Goal: Check status: Check status

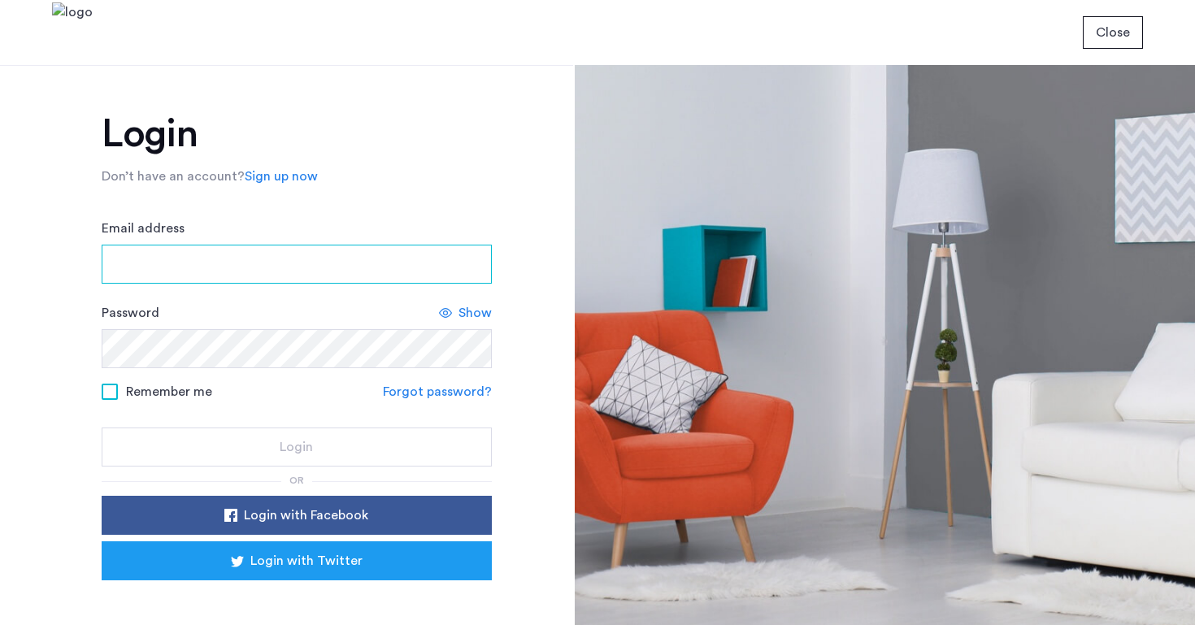
click at [245, 274] on input "Email address" at bounding box center [297, 264] width 390 height 39
type input "**********"
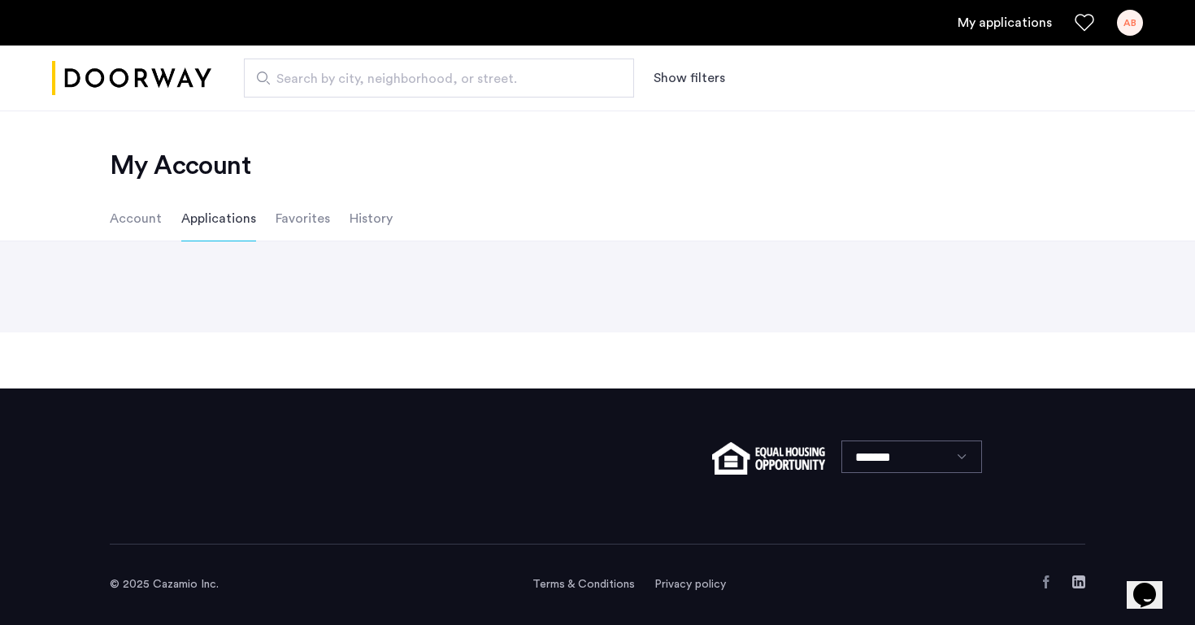
click at [220, 218] on li "Applications" at bounding box center [218, 219] width 75 height 46
click at [146, 222] on li "Account" at bounding box center [136, 219] width 52 height 46
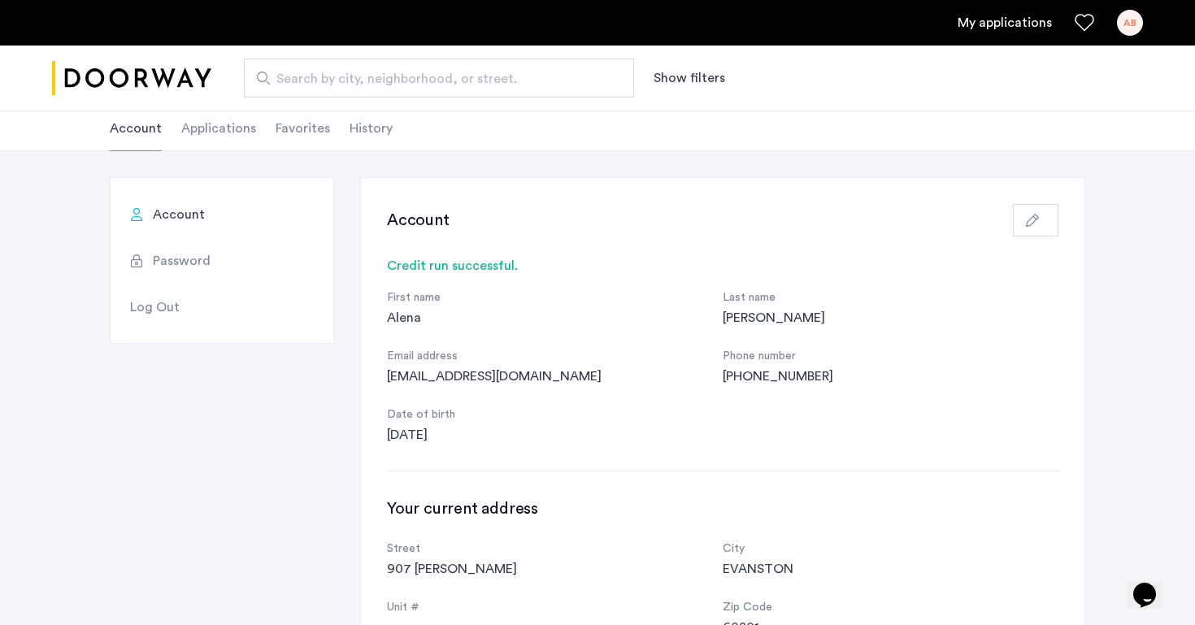
scroll to position [3, 0]
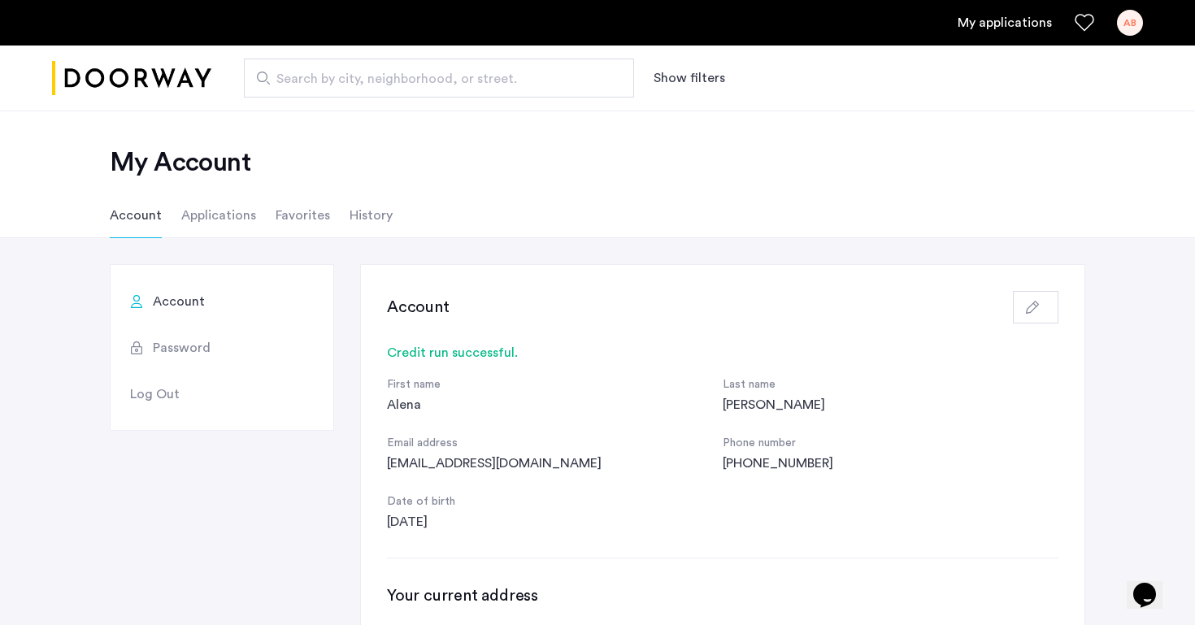
click at [211, 211] on li "Applications" at bounding box center [218, 216] width 75 height 46
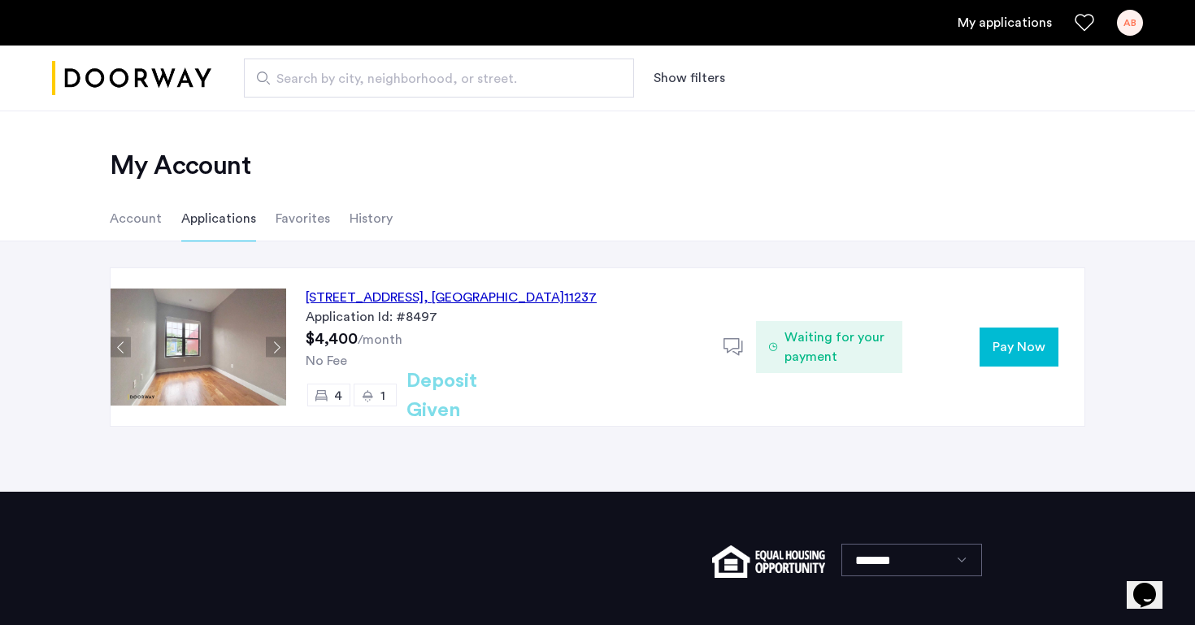
click at [137, 215] on li "Account" at bounding box center [136, 219] width 52 height 46
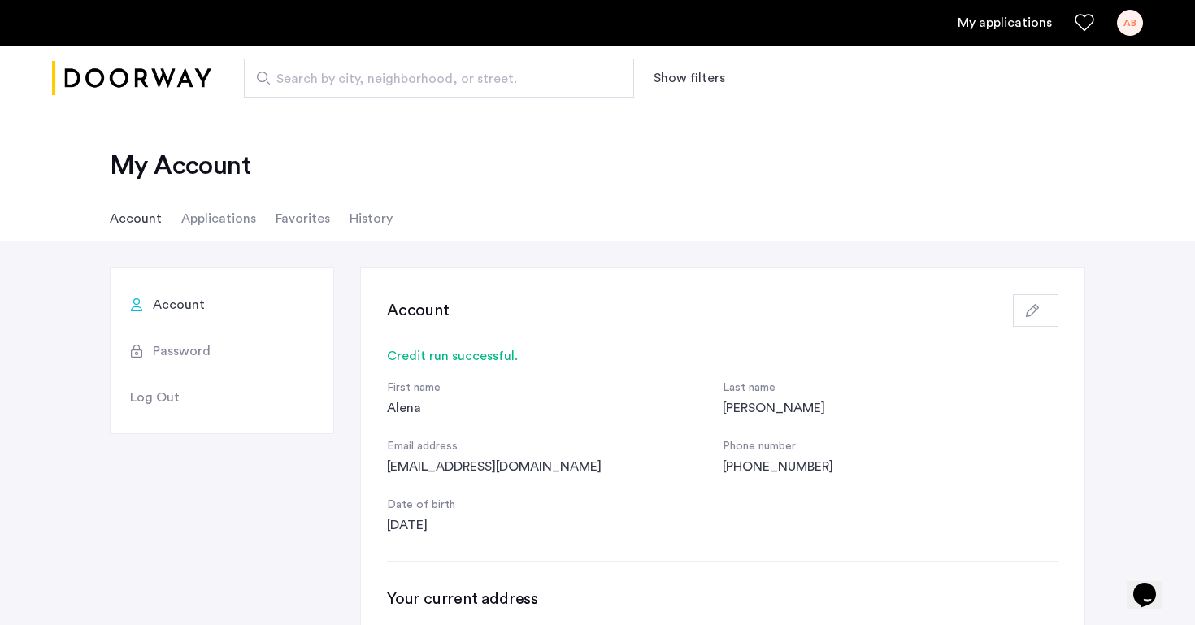
click at [186, 220] on li "Applications" at bounding box center [218, 219] width 75 height 46
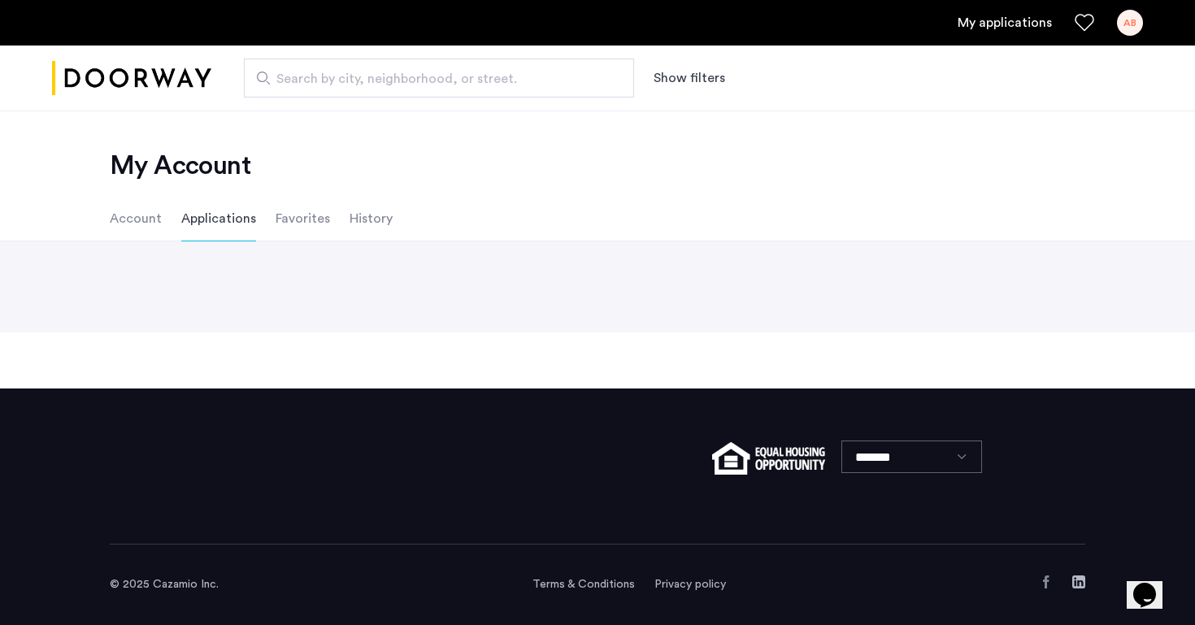
click at [302, 217] on li "Favorites" at bounding box center [303, 219] width 54 height 46
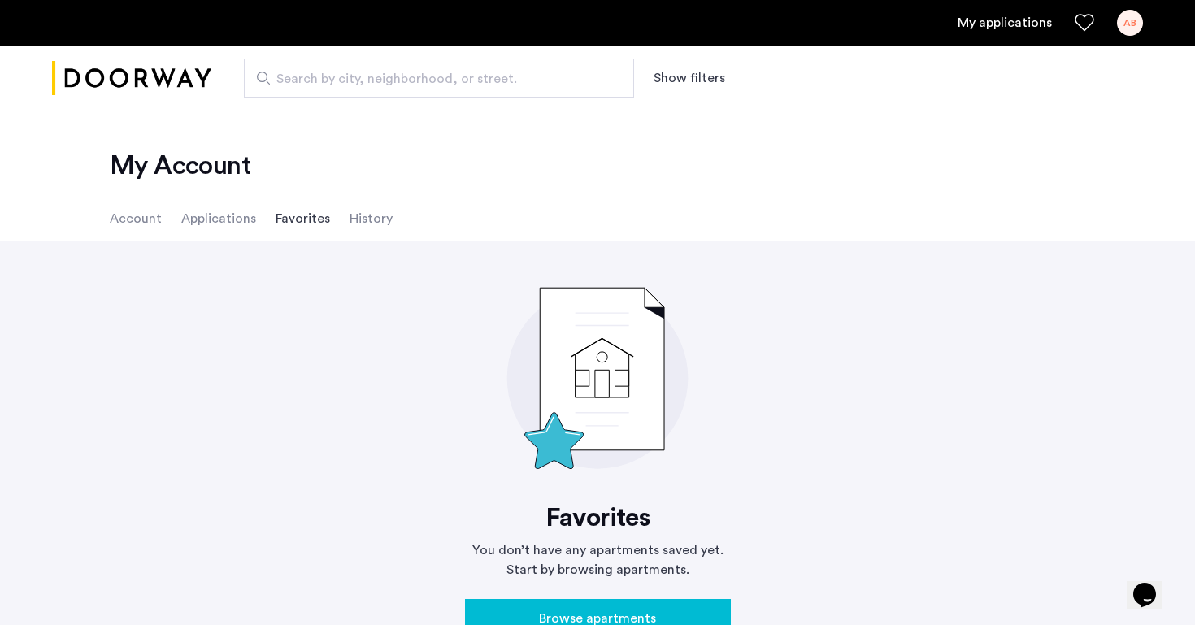
click at [358, 225] on li "History" at bounding box center [371, 219] width 43 height 46
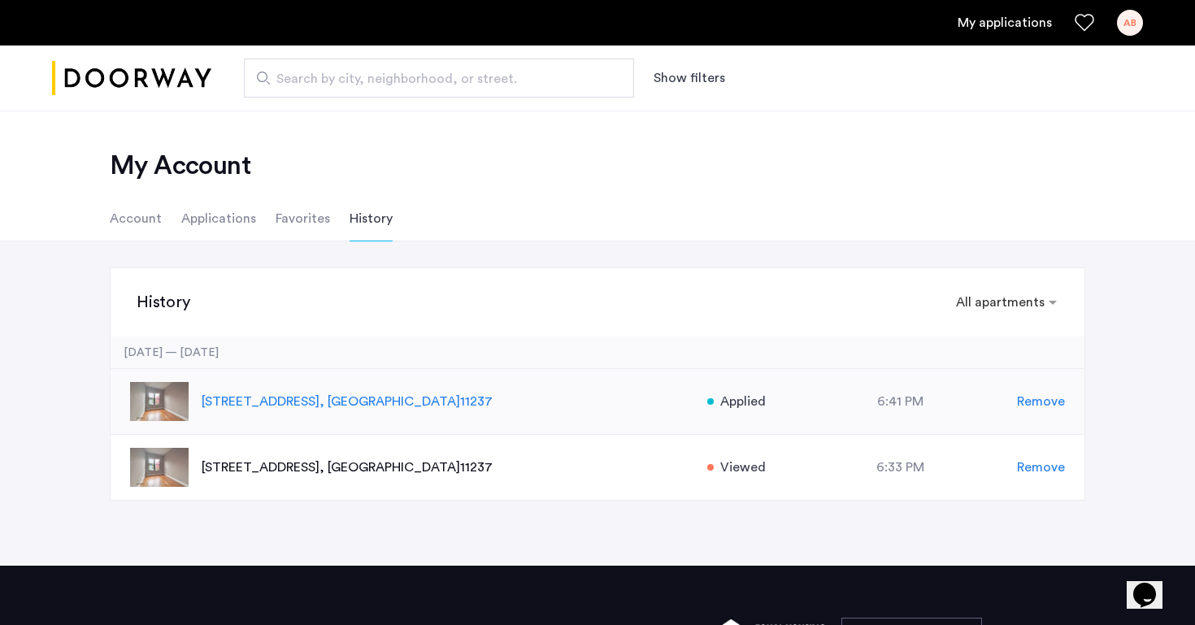
click at [301, 414] on div "[STREET_ADDRESS] Applied at 6:41 PM Remove" at bounding box center [598, 402] width 974 height 66
click at [306, 398] on p "[STREET_ADDRESS]" at bounding box center [446, 402] width 489 height 20
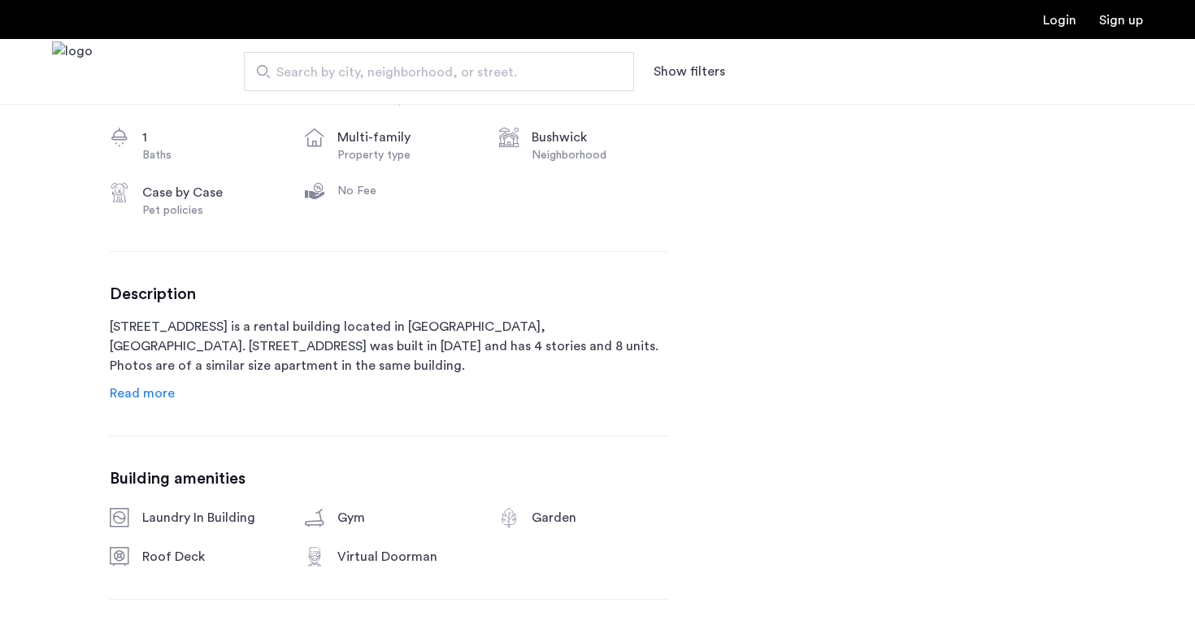
scroll to position [697, 0]
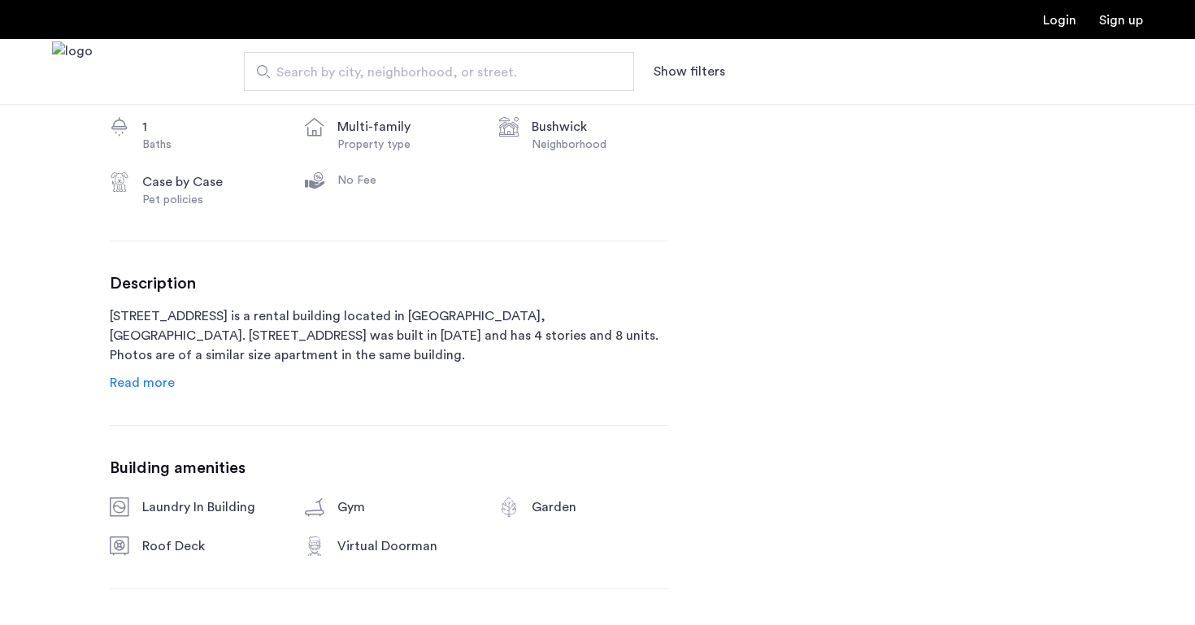
click at [154, 382] on span "Read more" at bounding box center [142, 382] width 65 height 13
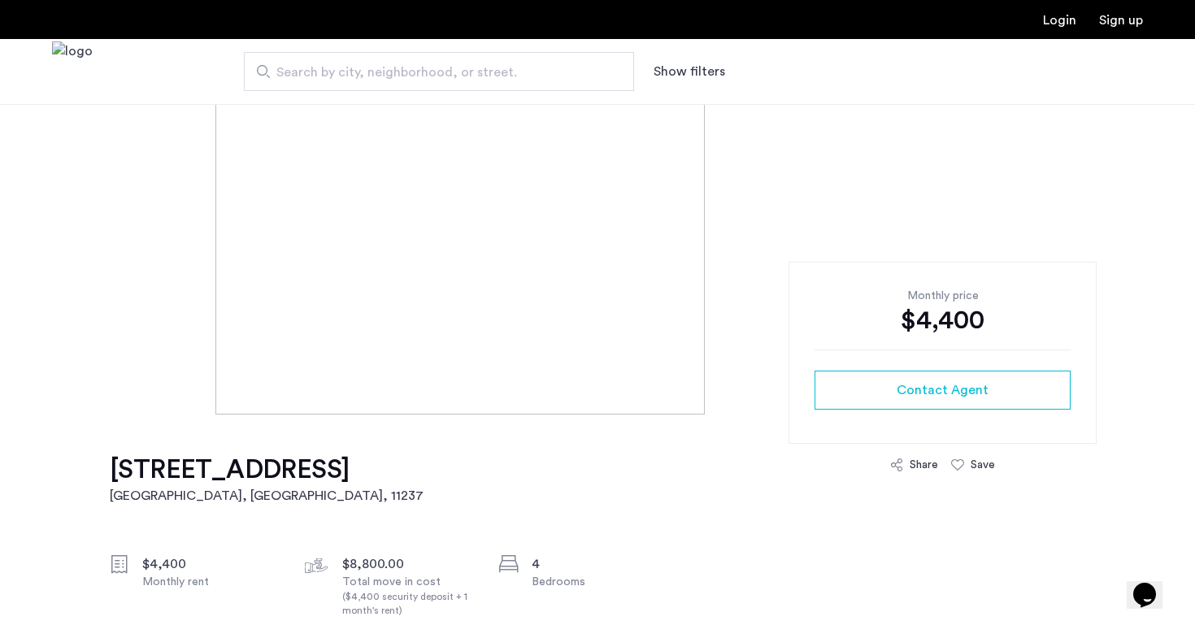
scroll to position [0, 0]
